Goal: Task Accomplishment & Management: Use online tool/utility

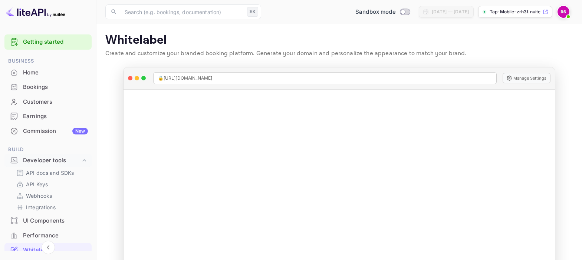
scroll to position [158, 0]
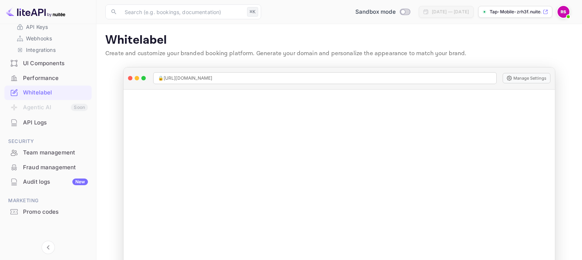
click at [34, 125] on div "API Logs" at bounding box center [55, 123] width 65 height 9
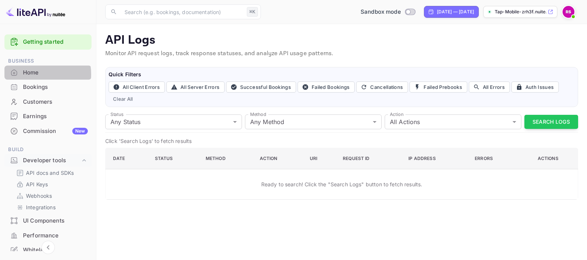
click at [32, 74] on div "Home" at bounding box center [55, 73] width 65 height 9
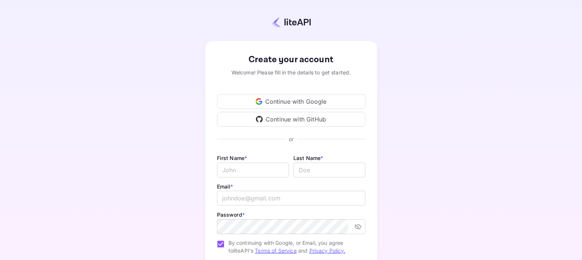
click at [321, 99] on div "Continue with Google" at bounding box center [291, 101] width 148 height 15
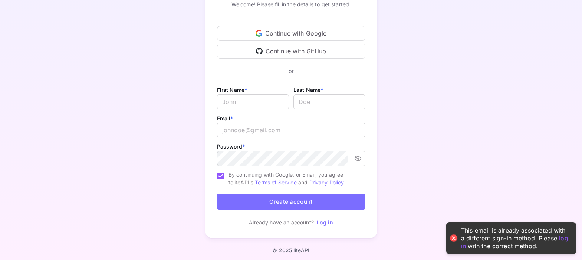
scroll to position [70, 0]
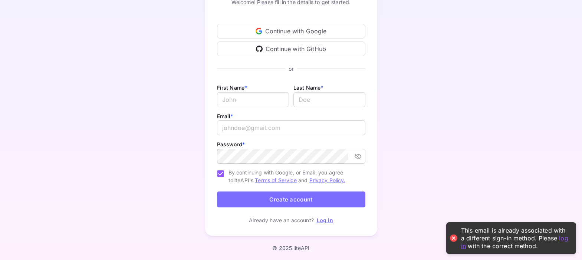
click at [321, 220] on link "Log in" at bounding box center [325, 220] width 16 height 6
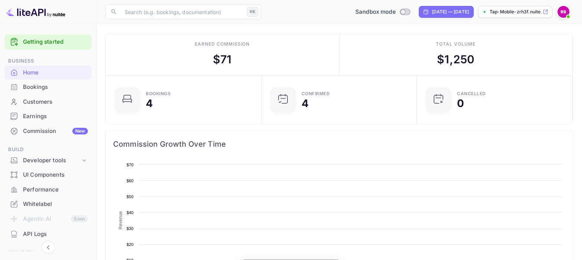
scroll to position [115, 146]
click at [45, 157] on div "Developer tools" at bounding box center [51, 160] width 57 height 9
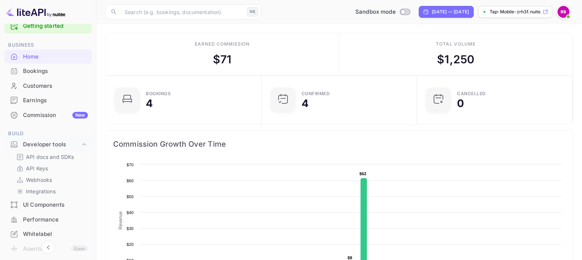
scroll to position [27, 0]
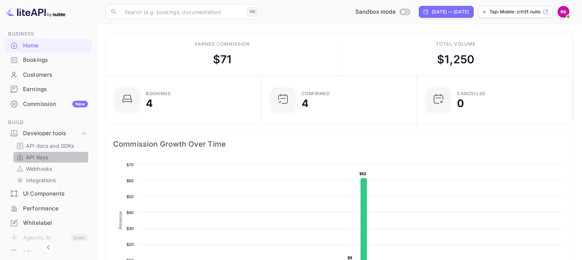
click at [45, 156] on p "API Keys" at bounding box center [37, 157] width 22 height 8
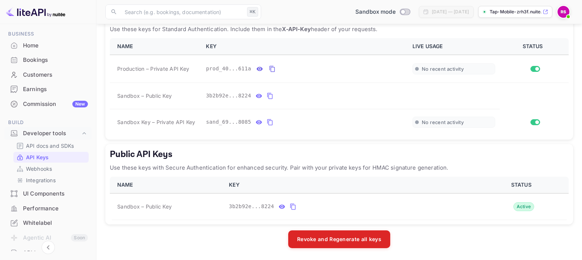
scroll to position [151, 0]
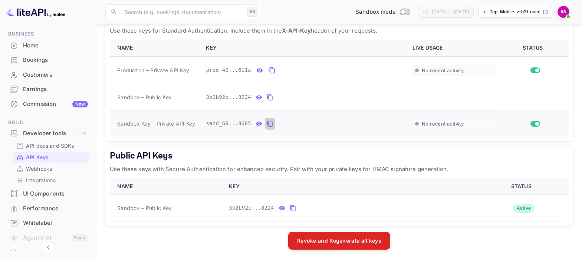
click at [269, 123] on icon "private api keys table" at bounding box center [269, 123] width 7 height 9
click at [291, 207] on icon "public api keys table" at bounding box center [292, 208] width 5 height 6
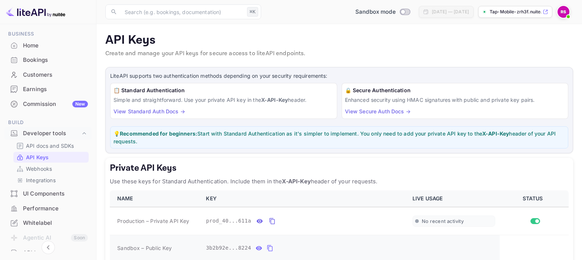
scroll to position [0, 0]
click at [166, 112] on link "View Standard Auth Docs →" at bounding box center [149, 111] width 72 height 6
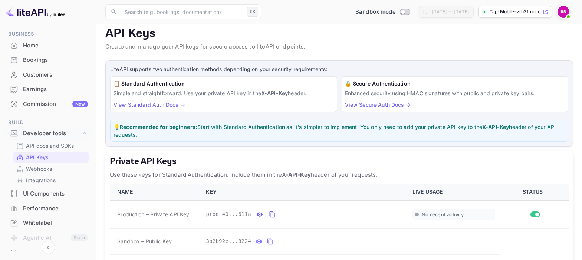
scroll to position [99, 0]
